Goal: Find specific page/section: Find specific page/section

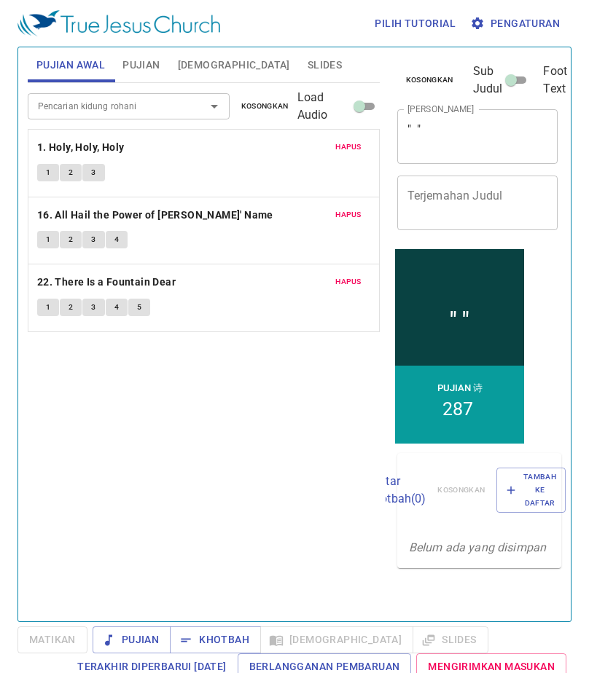
click at [47, 171] on span "1" at bounding box center [48, 172] width 4 height 13
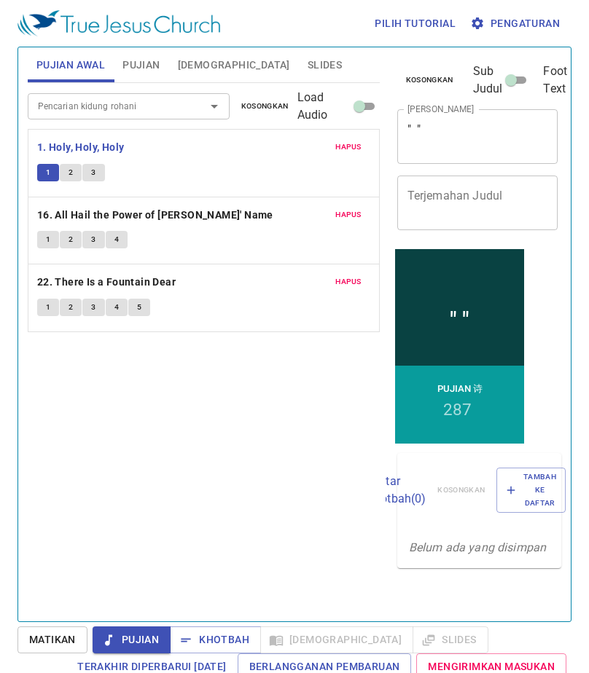
click at [307, 67] on span "Slides" at bounding box center [324, 65] width 34 height 18
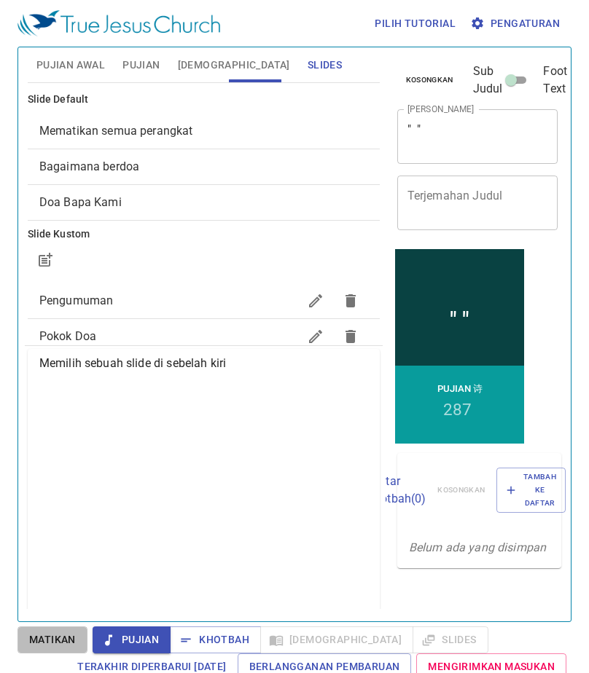
click at [56, 640] on span "Matikan" at bounding box center [52, 640] width 47 height 18
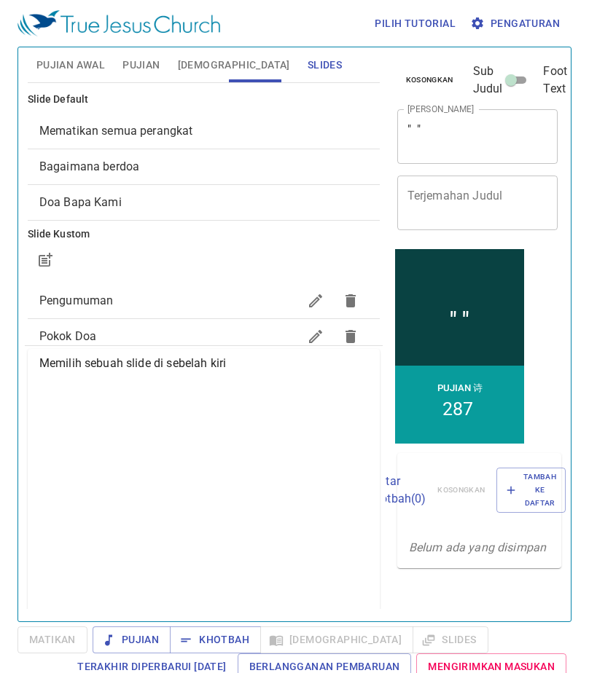
click at [84, 63] on span "Pujian Awal" at bounding box center [70, 65] width 68 height 18
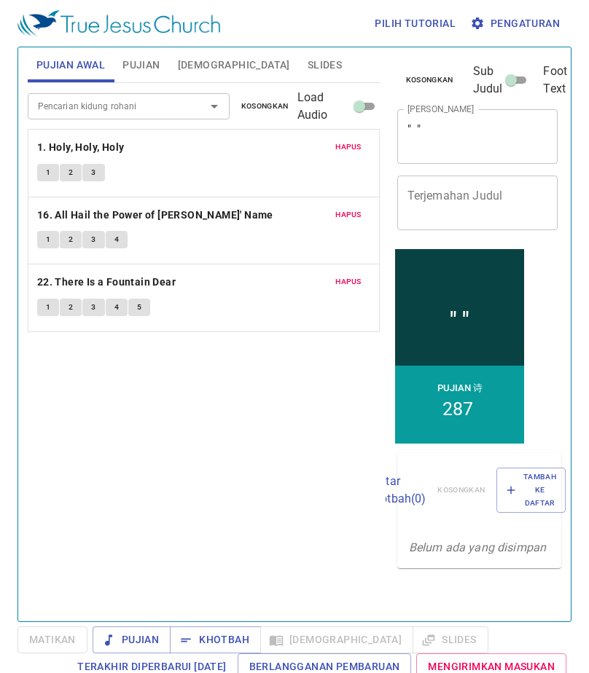
click at [141, 64] on span "Pujian" at bounding box center [140, 65] width 37 height 18
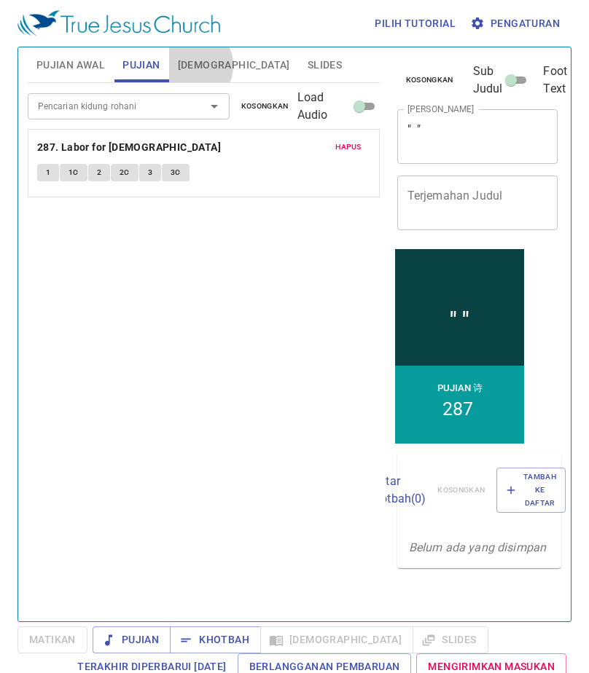
click at [189, 66] on span "[DEMOGRAPHIC_DATA]" at bounding box center [234, 65] width 112 height 18
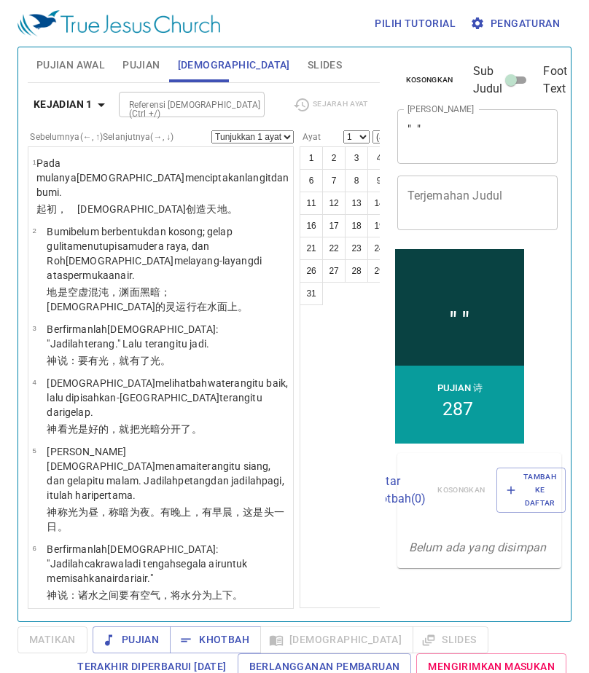
click at [307, 66] on span "Slides" at bounding box center [324, 65] width 34 height 18
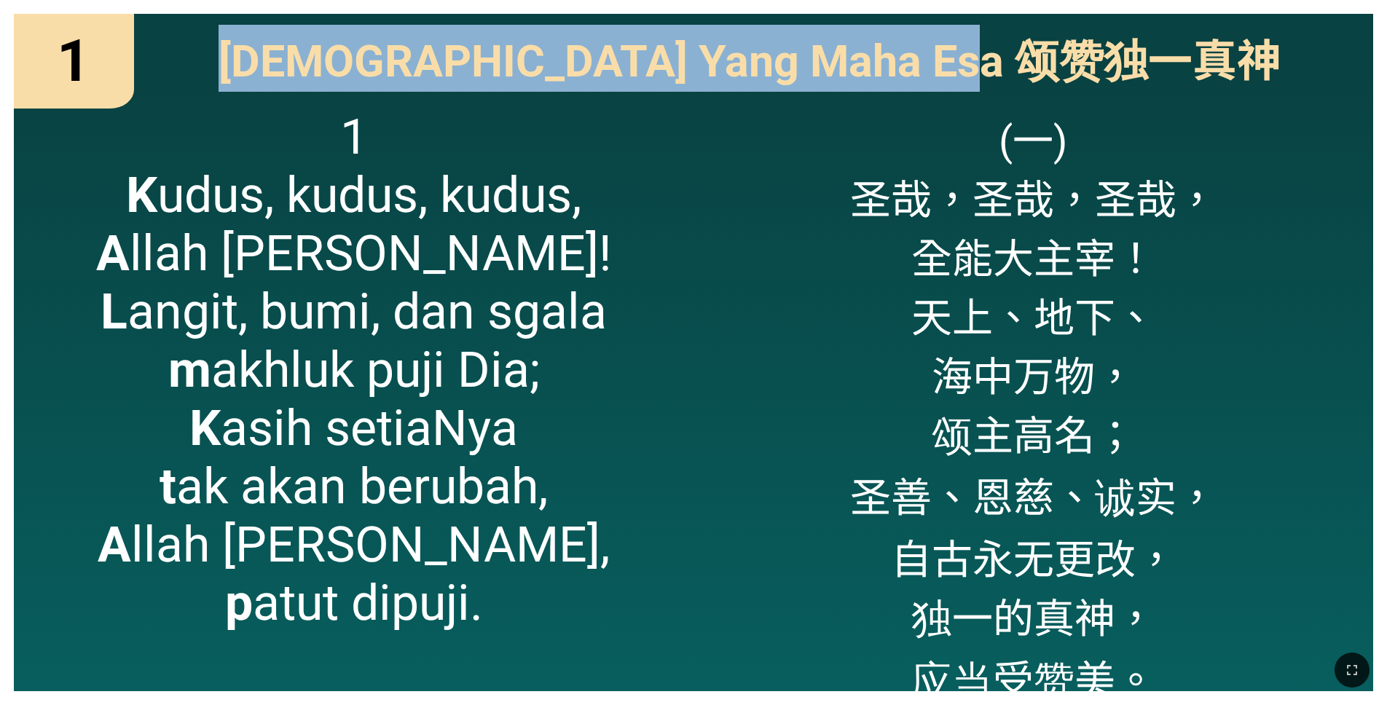
drag, startPoint x: 750, startPoint y: 10, endPoint x: 1048, endPoint y: 75, distance: 304.3
click at [1048, 75] on div "1 1 [DEMOGRAPHIC_DATA] Yang Maha Esa 颂赞独一[DEMOGRAPHIC_DATA] Yang Maha Esa 颂赞独一真…" at bounding box center [693, 352] width 1387 height 705
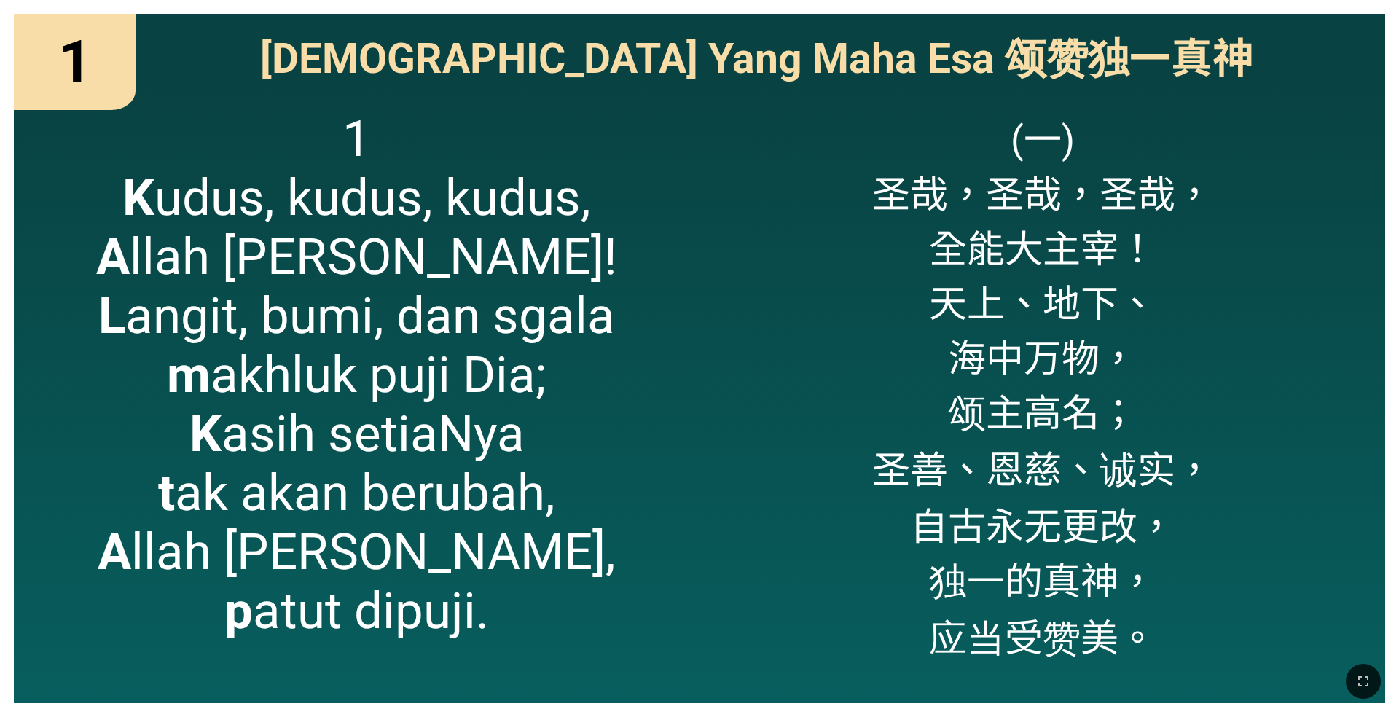
click at [1255, 10] on div "1 1 [DEMOGRAPHIC_DATA] Yang Maha Esa 颂赞独一[DEMOGRAPHIC_DATA] Yang Maha Esa 颂赞独一真…" at bounding box center [699, 358] width 1399 height 717
click at [1360, 677] on icon "button" at bounding box center [1363, 681] width 10 height 10
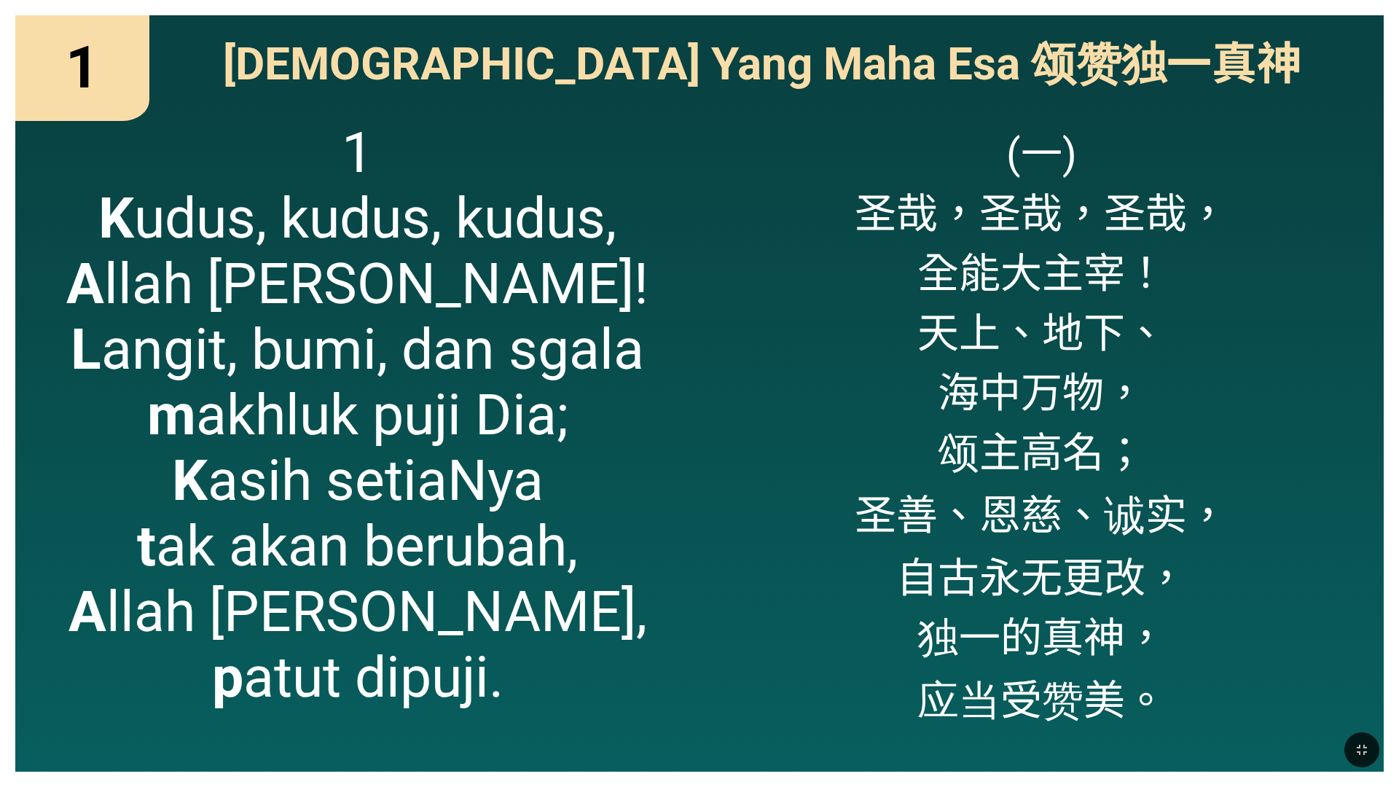
drag, startPoint x: 1374, startPoint y: 748, endPoint x: 1374, endPoint y: 707, distance: 40.8
click at [1374, 705] on button "button" at bounding box center [1361, 749] width 35 height 35
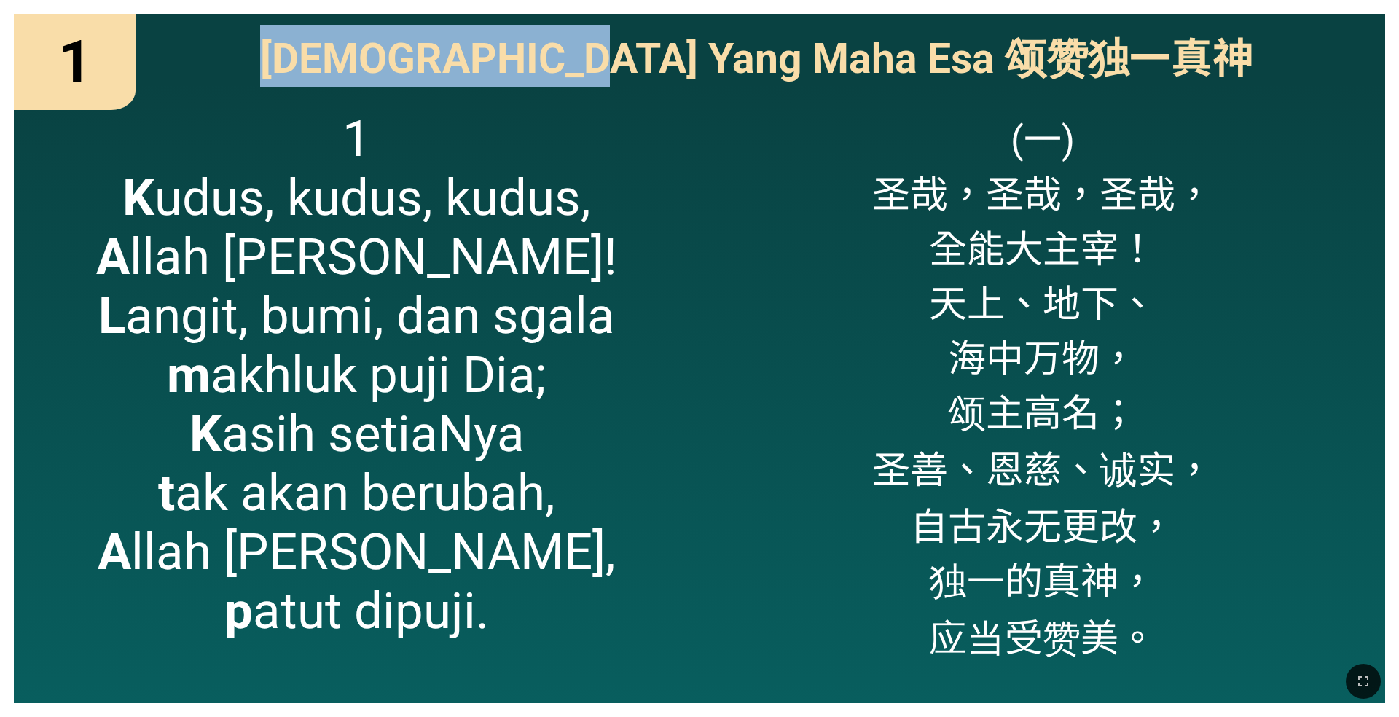
drag, startPoint x: 587, startPoint y: 4, endPoint x: 613, endPoint y: 26, distance: 34.6
click at [613, 26] on div "1 1 Pujilah Allah Yang Maha Esa 颂赞独一真神 Pujilah Allah Yang Maha Esa 颂赞独一真神 1 K u…" at bounding box center [699, 358] width 1399 height 717
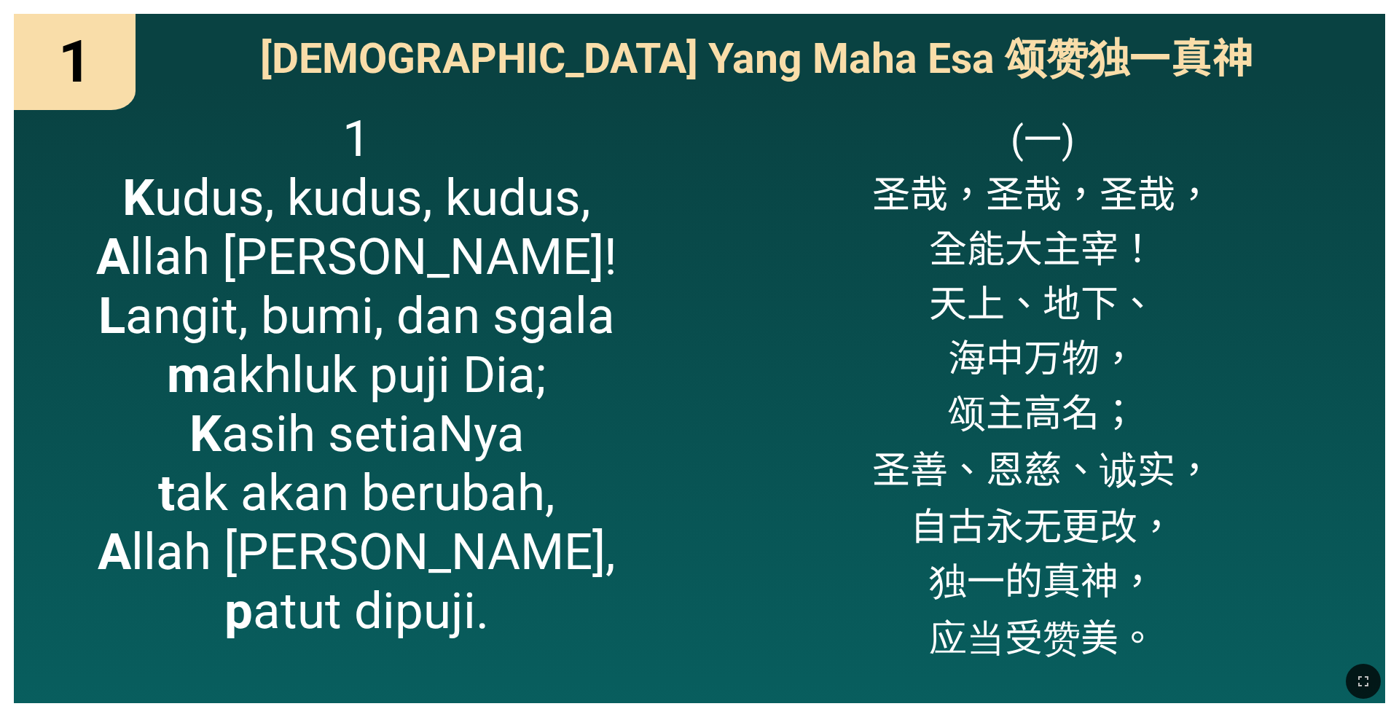
drag, startPoint x: 613, startPoint y: 26, endPoint x: 611, endPoint y: 10, distance: 16.2
click at [611, 10] on div "1 1 Pujilah Allah Yang Maha Esa 颂赞独一真神 Pujilah Allah Yang Maha Esa 颂赞独一真神 1 K u…" at bounding box center [699, 358] width 1399 height 717
drag, startPoint x: 491, startPoint y: 707, endPoint x: 533, endPoint y: 710, distance: 42.4
click at [533, 705] on div at bounding box center [699, 681] width 1399 height 71
drag, startPoint x: 137, startPoint y: 10, endPoint x: 211, endPoint y: 38, distance: 78.6
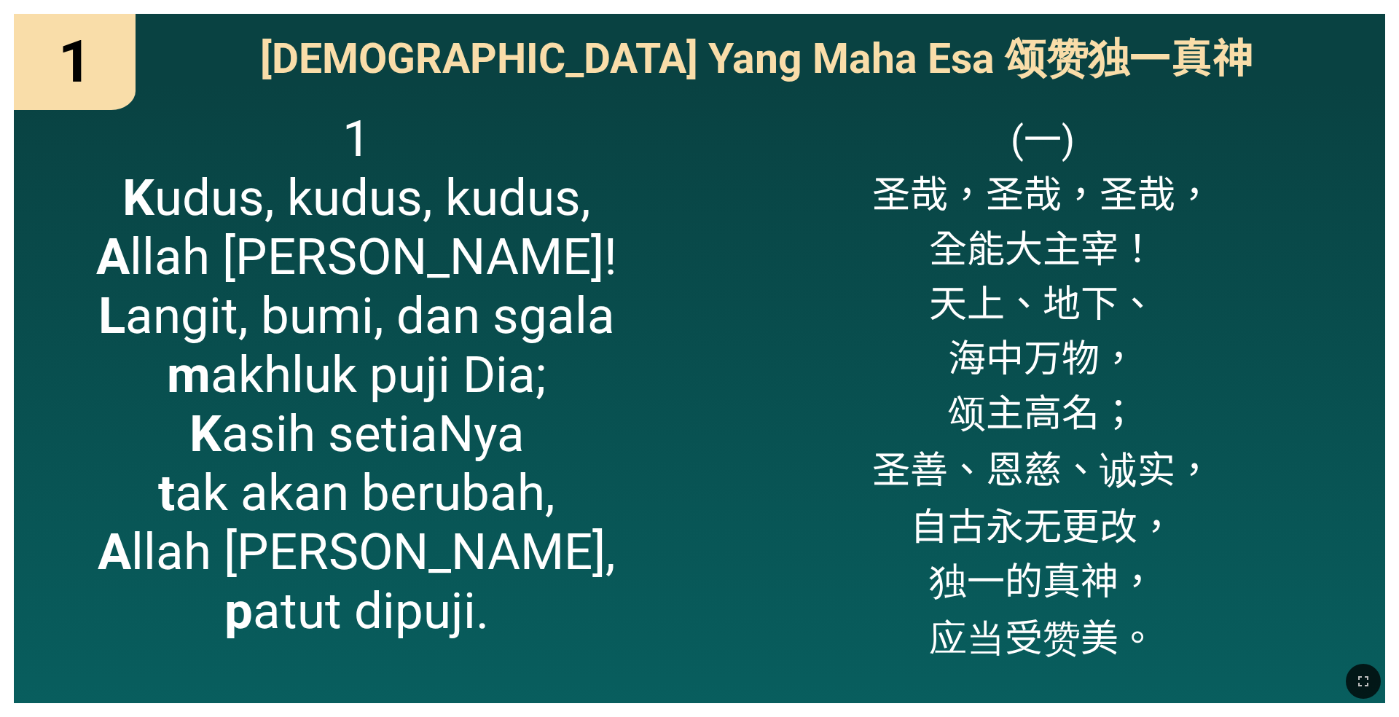
click at [211, 38] on div "1 1 Pujilah Allah Yang Maha Esa 颂赞独一真神 Pujilah Allah Yang Maha Esa 颂赞独一真神 1 K u…" at bounding box center [699, 358] width 1399 height 717
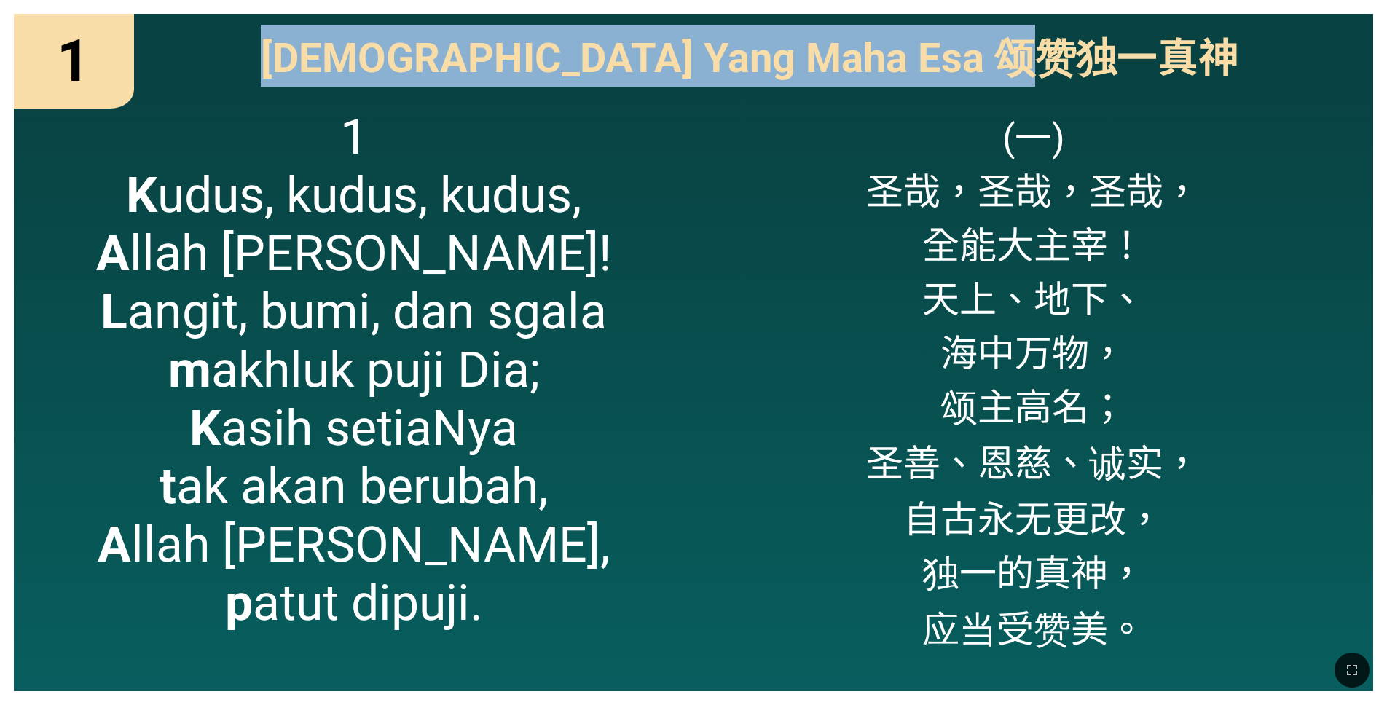
drag, startPoint x: 1136, startPoint y: 8, endPoint x: 1285, endPoint y: 37, distance: 151.5
click at [1285, 37] on div "1 1 Pujilah Allah Yang Maha Esa 颂赞独一真神 Pujilah Allah Yang Maha Esa 颂赞独一真神 1 K u…" at bounding box center [693, 352] width 1387 height 705
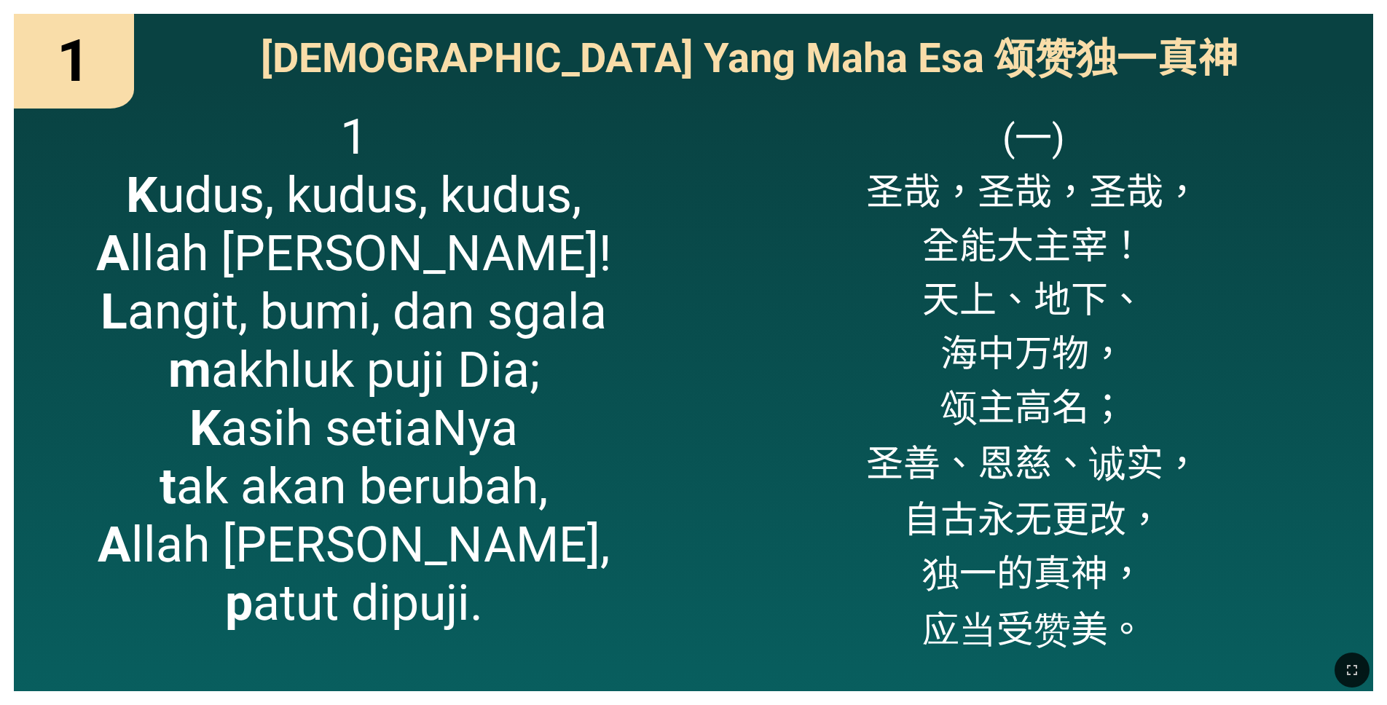
drag, startPoint x: 1285, startPoint y: 37, endPoint x: 1203, endPoint y: 7, distance: 87.2
click at [1203, 7] on div "1 1 Pujilah Allah Yang Maha Esa 颂赞独一真神 Pujilah Allah Yang Maha Esa 颂赞独一真神 1 K u…" at bounding box center [693, 352] width 1387 height 705
click at [793, 428] on div "(一) 圣哉，圣哉，圣哉， 全能大主宰！ 天上、地下、 海中万物， 颂主高名； 圣善、恩慈、诚实， 自古永无更改， 独一的真神， 应当受赞美。" at bounding box center [1034, 392] width 680 height 598
drag, startPoint x: 455, startPoint y: 8, endPoint x: 638, endPoint y: 18, distance: 183.2
click at [638, 18] on div "1 1 Pujilah Allah Yang Maha Esa 颂赞独一真神 Pujilah Allah Yang Maha Esa 颂赞独一真神 1 K u…" at bounding box center [693, 352] width 1387 height 705
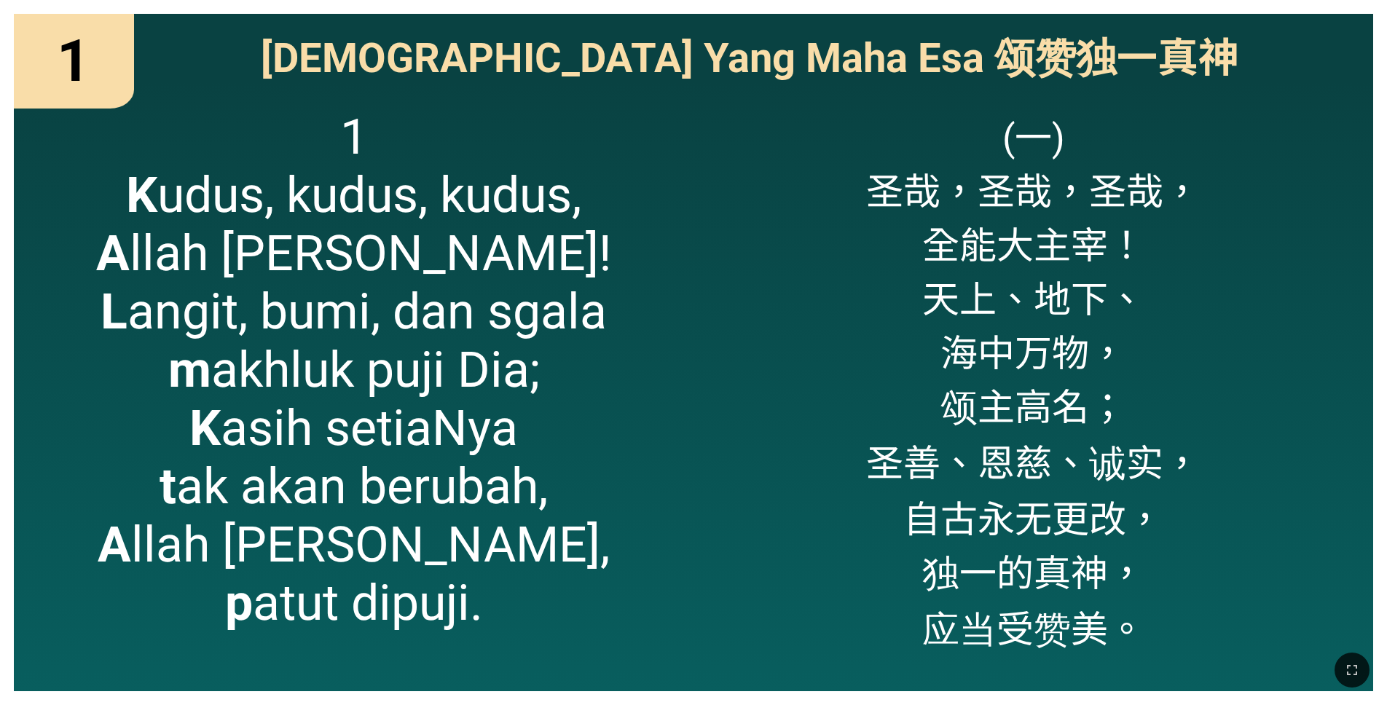
click at [674, 307] on div "1 K udus, kudus, kudus, A llah Yang Kuasa! L angit, bumi, dan sgala m akhluk pu…" at bounding box center [354, 392] width 680 height 598
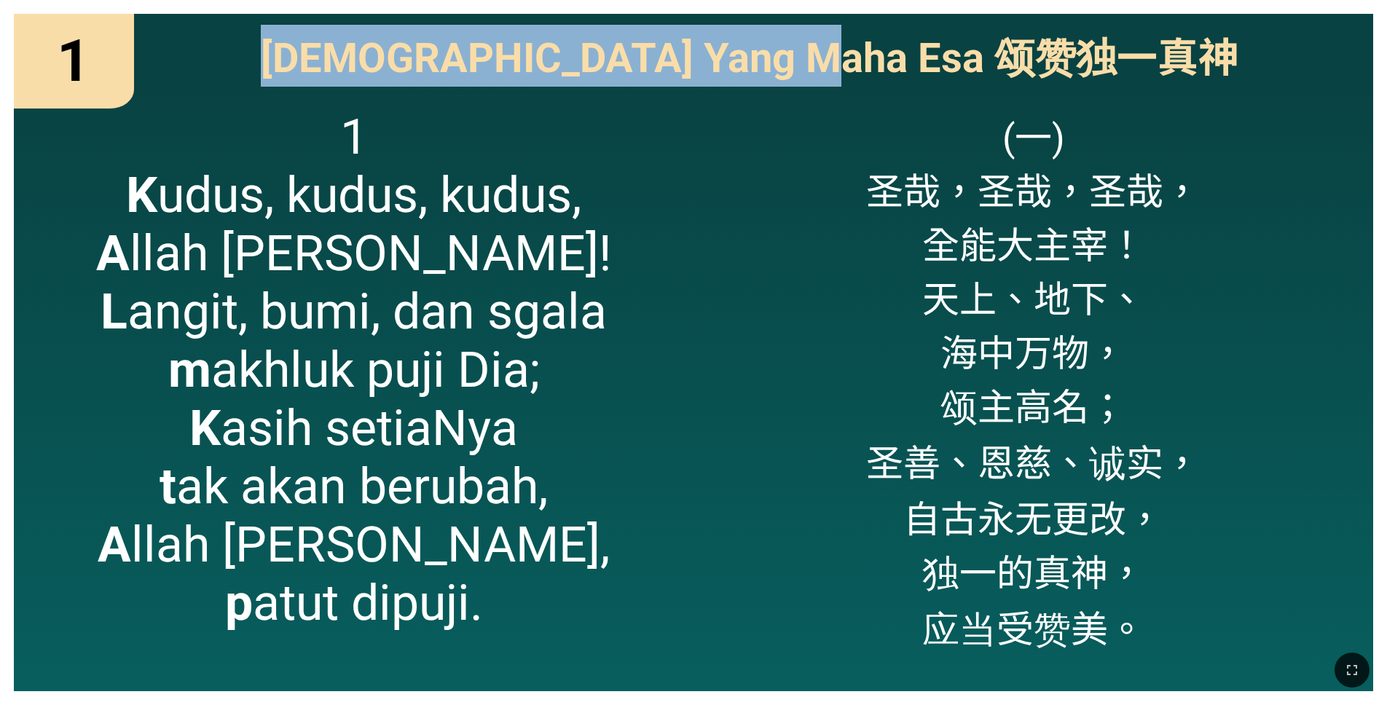
drag, startPoint x: 616, startPoint y: 10, endPoint x: 846, endPoint y: 41, distance: 231.6
click at [846, 41] on div "1 1 Pujilah Allah Yang Maha Esa 颂赞独一真神 Pujilah Allah Yang Maha Esa 颂赞独一真神 1 K u…" at bounding box center [693, 352] width 1387 height 705
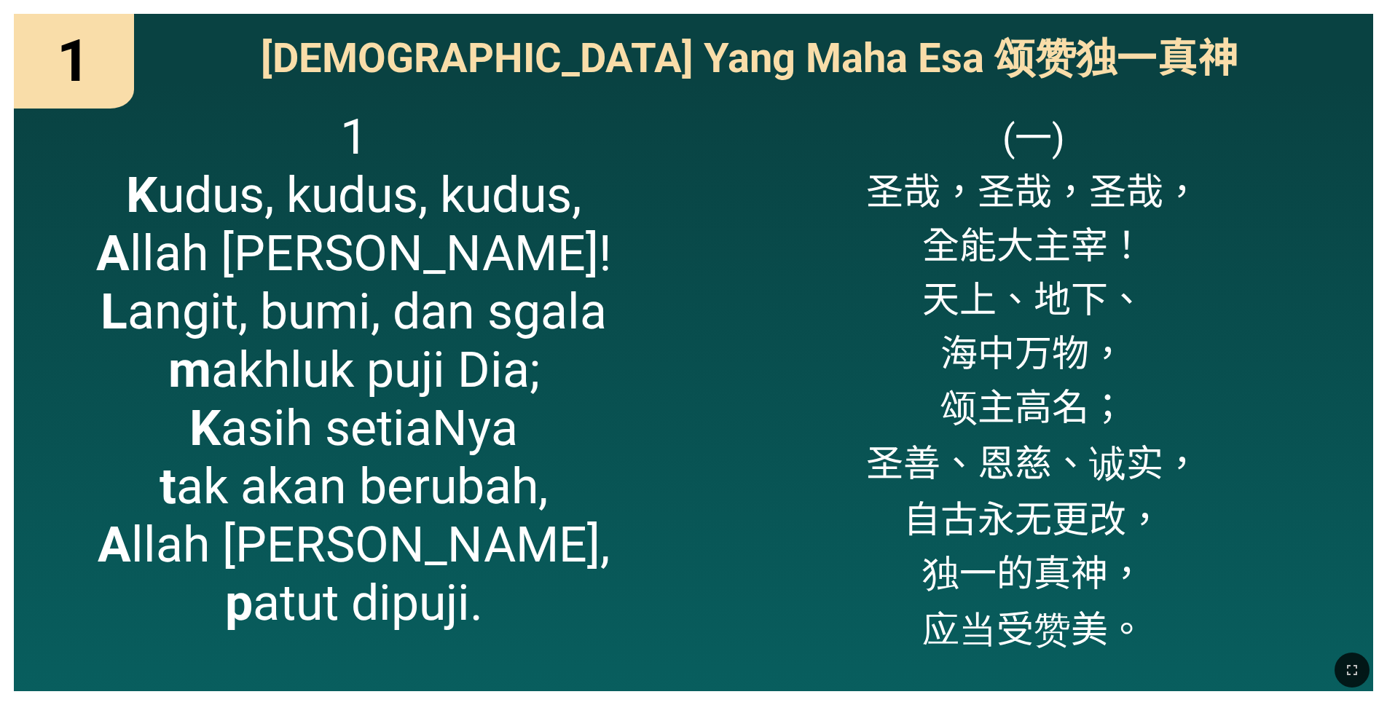
drag, startPoint x: 846, startPoint y: 41, endPoint x: 719, endPoint y: 315, distance: 302.5
click at [719, 315] on div "(一) 圣哉，圣哉，圣哉， 全能大主宰！ 天上、地下、 海中万物， 颂主高名； 圣善、恩慈、诚实， 自古永无更改， 独一的真神， 应当受赞美。" at bounding box center [1034, 392] width 680 height 598
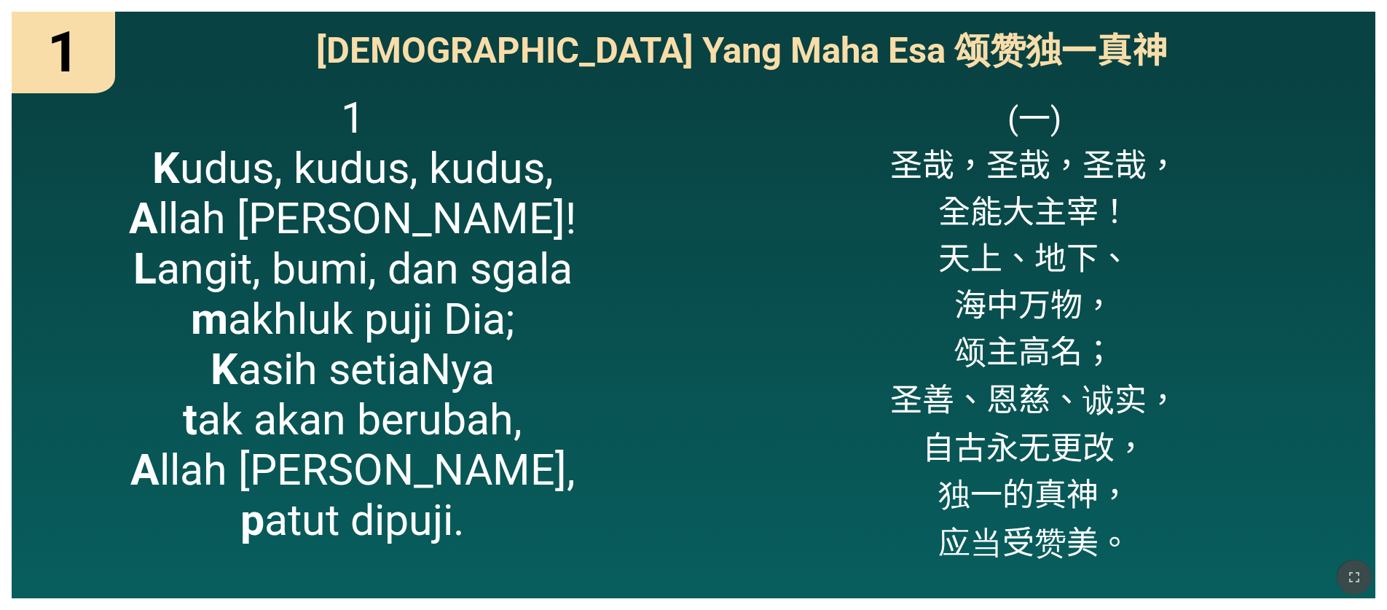
click at [1360, 576] on icon "button" at bounding box center [1354, 577] width 10 height 10
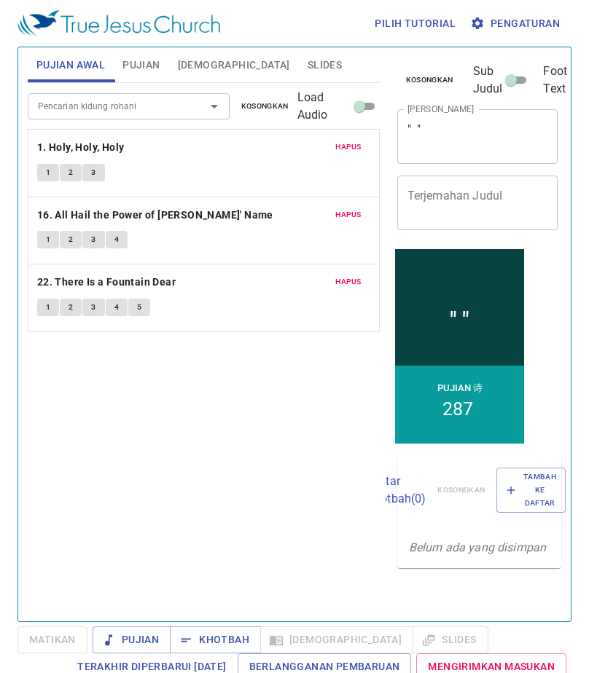
click at [299, 77] on button "Slides" at bounding box center [325, 64] width 52 height 35
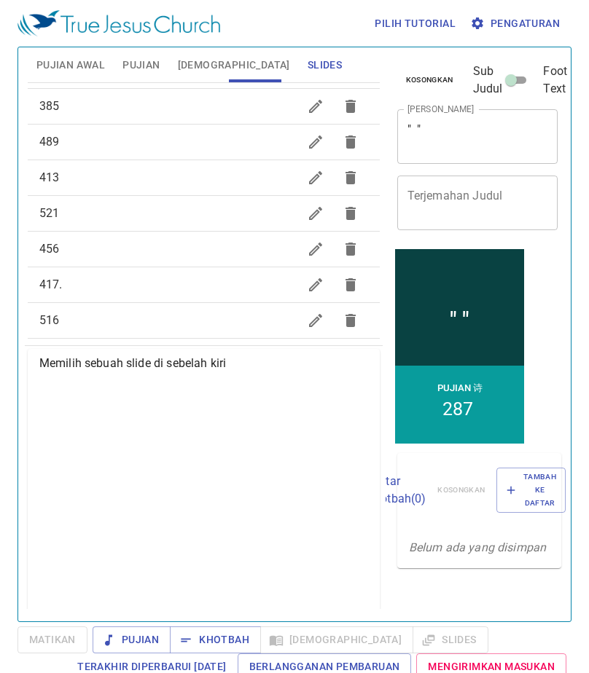
scroll to position [881, 0]
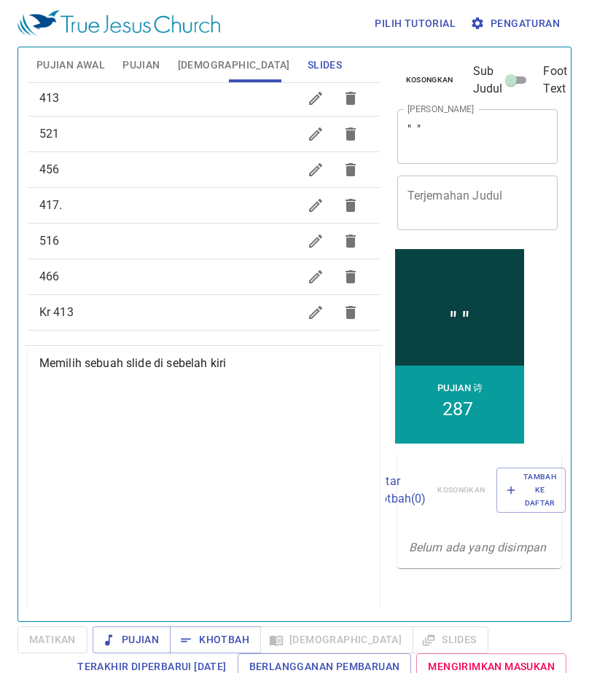
click at [65, 63] on span "Pujian Awal" at bounding box center [70, 65] width 68 height 18
